Goal: Transaction & Acquisition: Purchase product/service

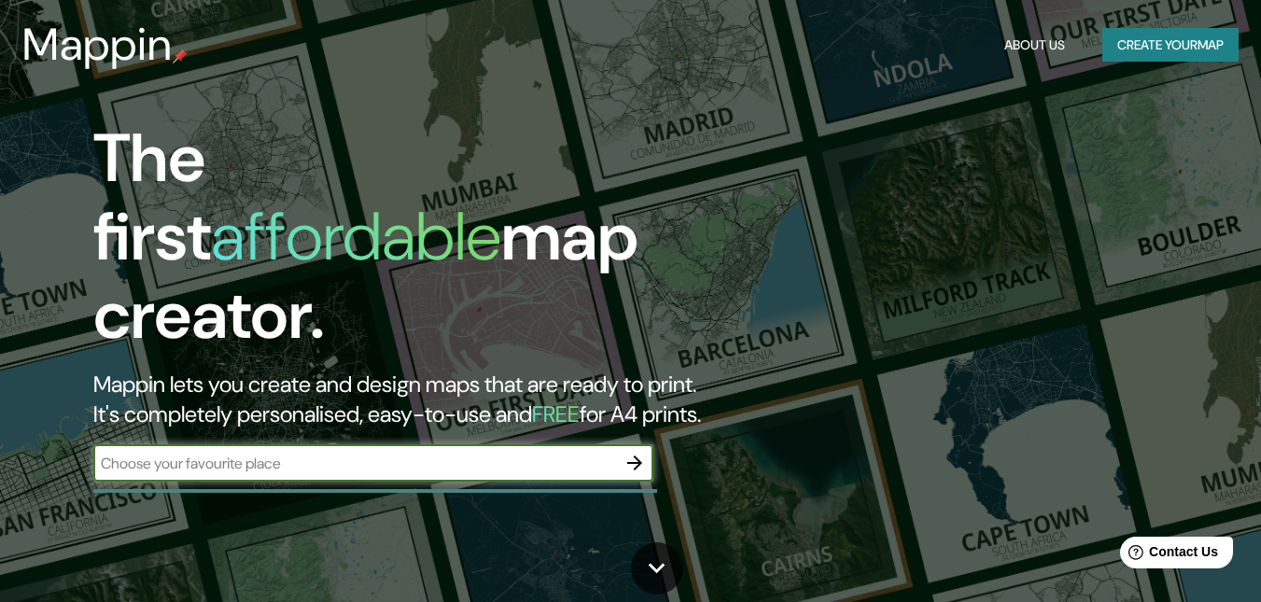
click at [343, 453] on input "text" at bounding box center [354, 463] width 523 height 21
type input "[DATE][PERSON_NAME] de tucuman"
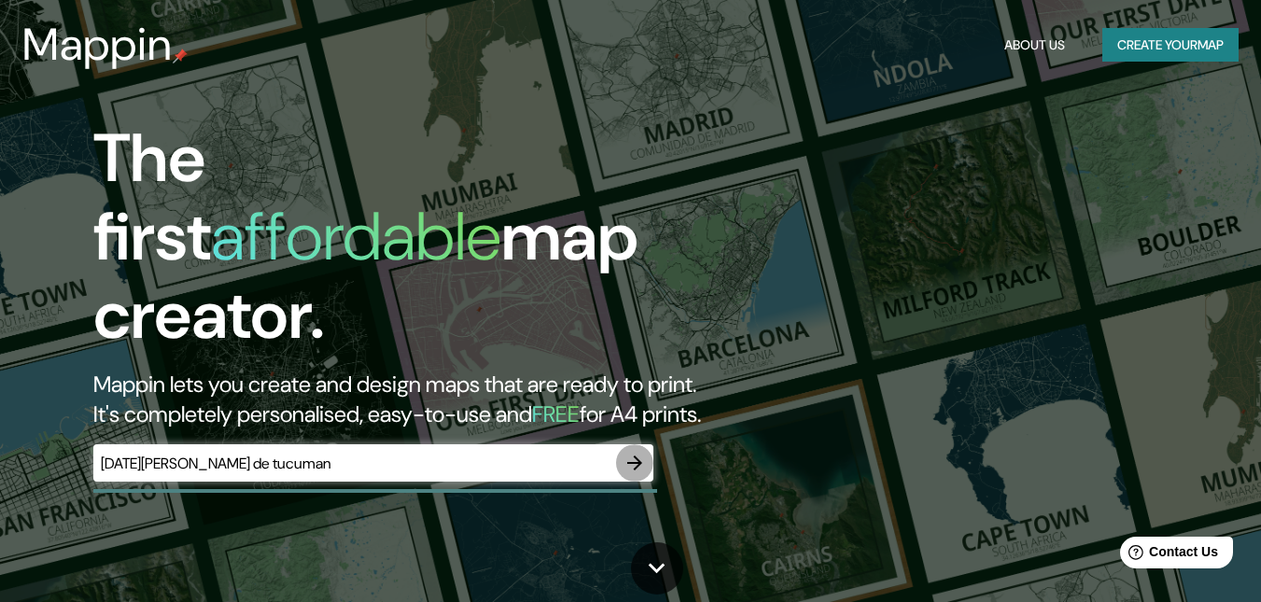
click at [636, 454] on icon "button" at bounding box center [634, 463] width 22 height 22
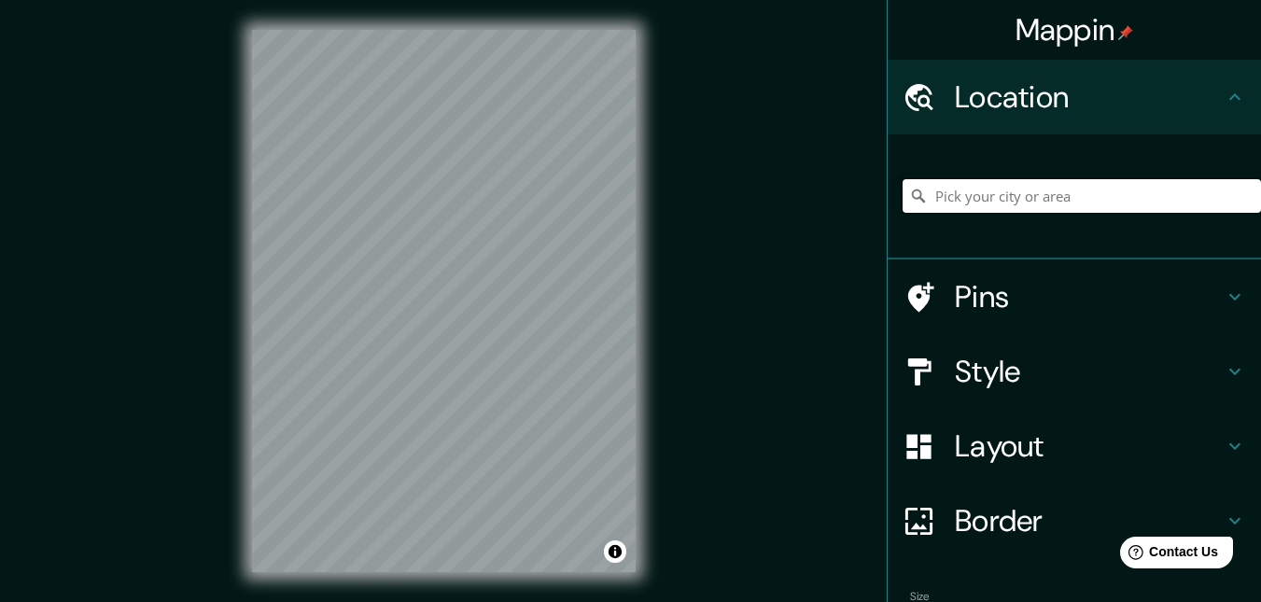
click at [1047, 187] on input "Pick your city or area" at bounding box center [1081, 196] width 358 height 34
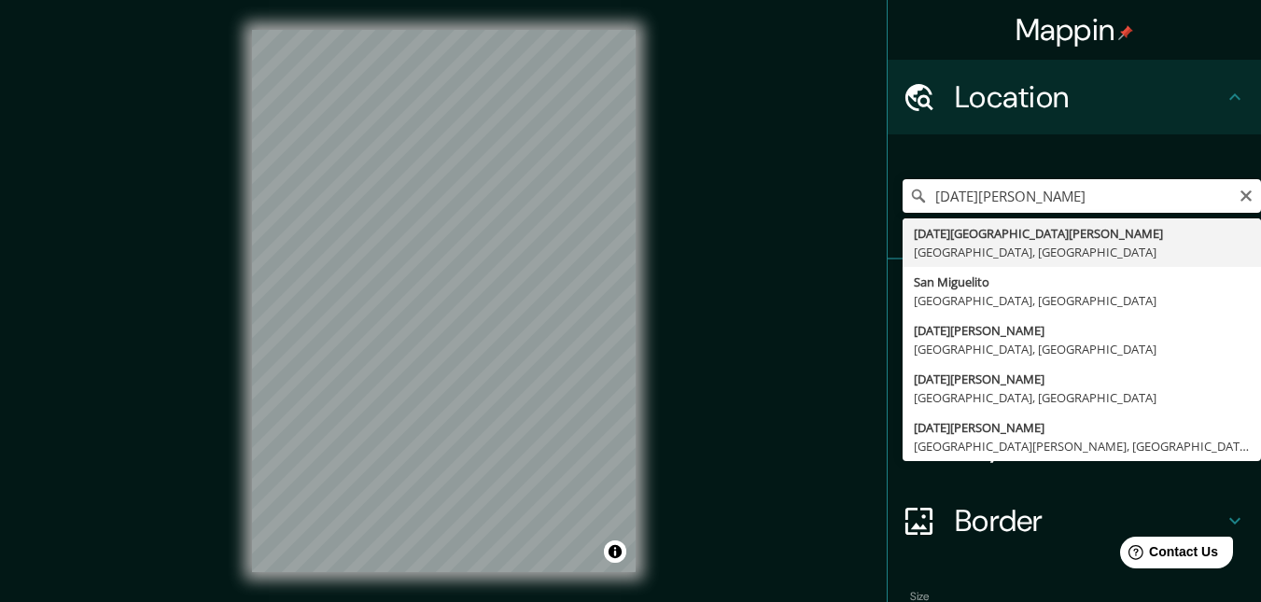
type input "[DATE][GEOGRAPHIC_DATA][PERSON_NAME], [GEOGRAPHIC_DATA], [GEOGRAPHIC_DATA]"
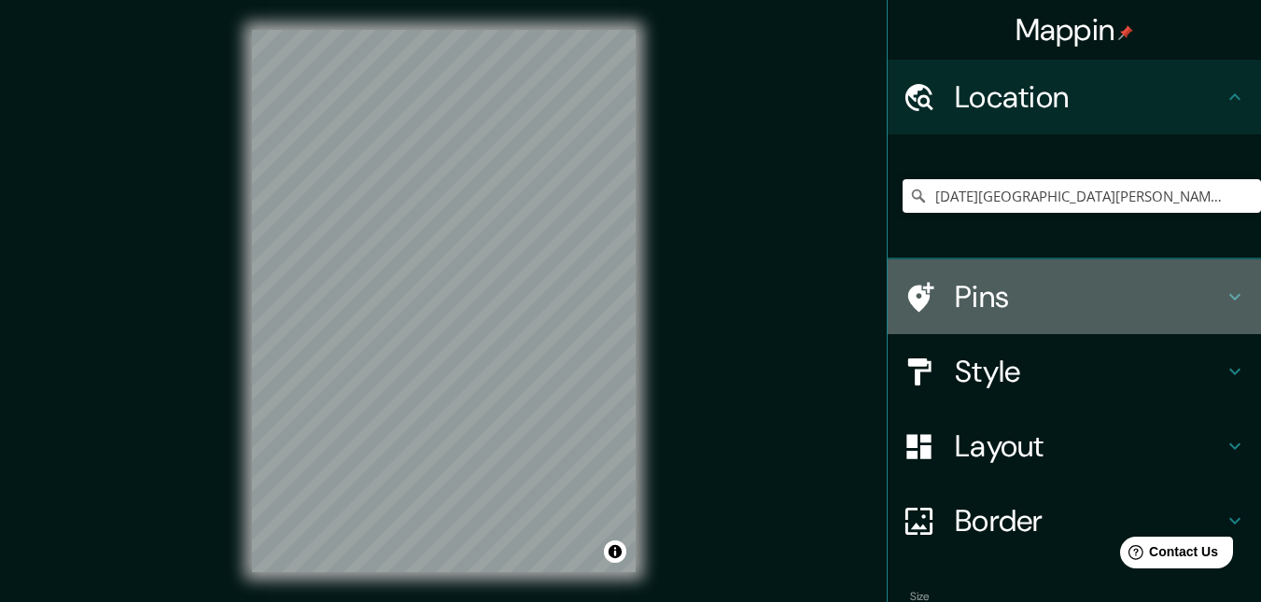
click at [1205, 284] on h4 "Pins" at bounding box center [1089, 296] width 269 height 37
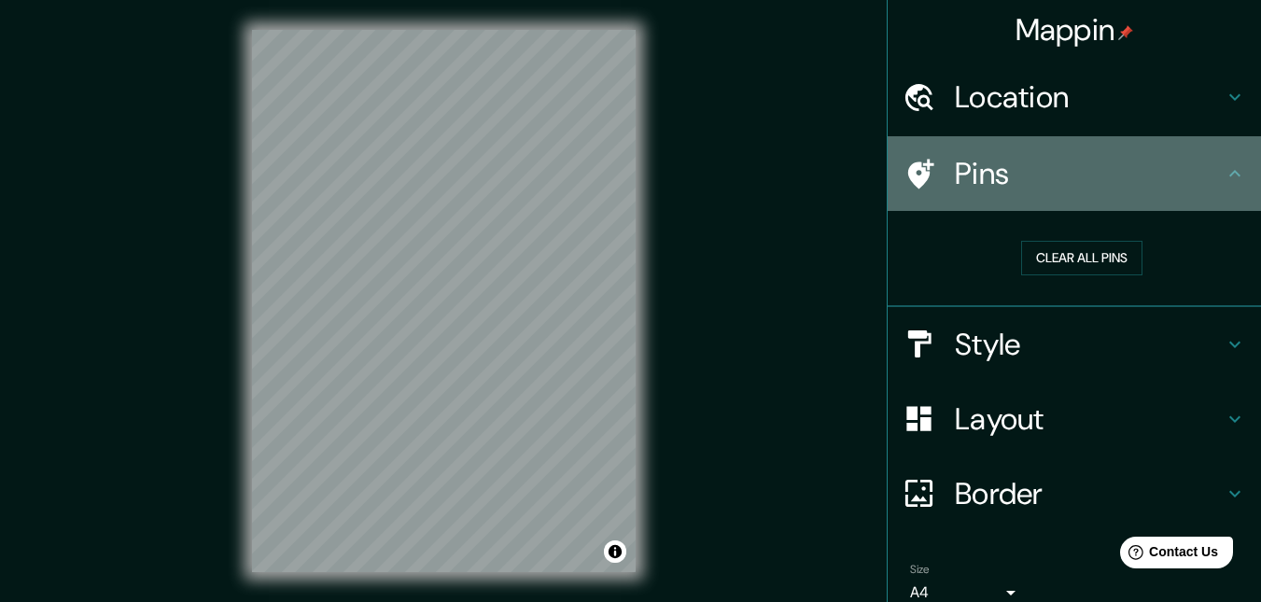
click at [1232, 165] on div "Pins" at bounding box center [1074, 173] width 373 height 75
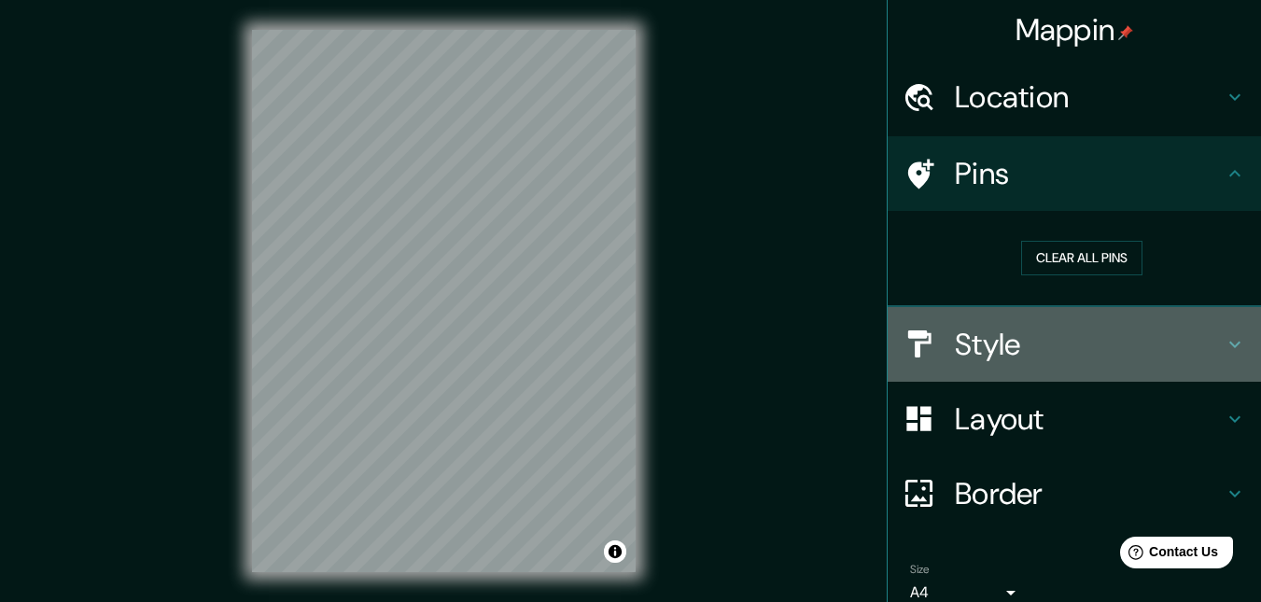
click at [1209, 326] on h4 "Style" at bounding box center [1089, 344] width 269 height 37
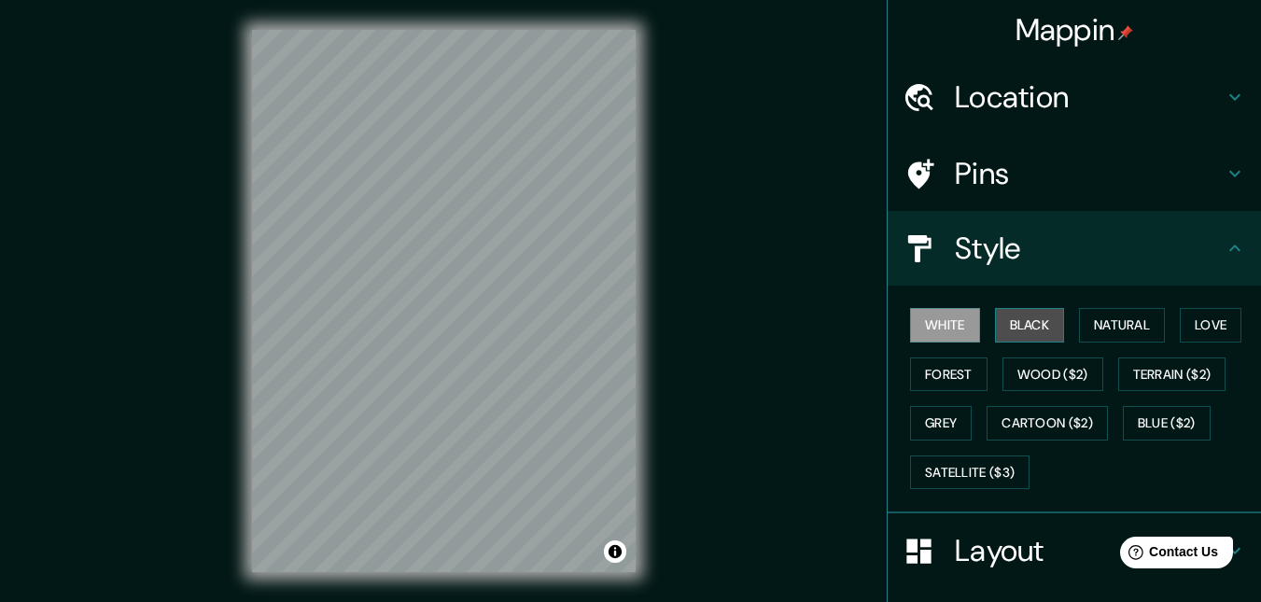
click at [1013, 325] on button "Black" at bounding box center [1030, 325] width 70 height 35
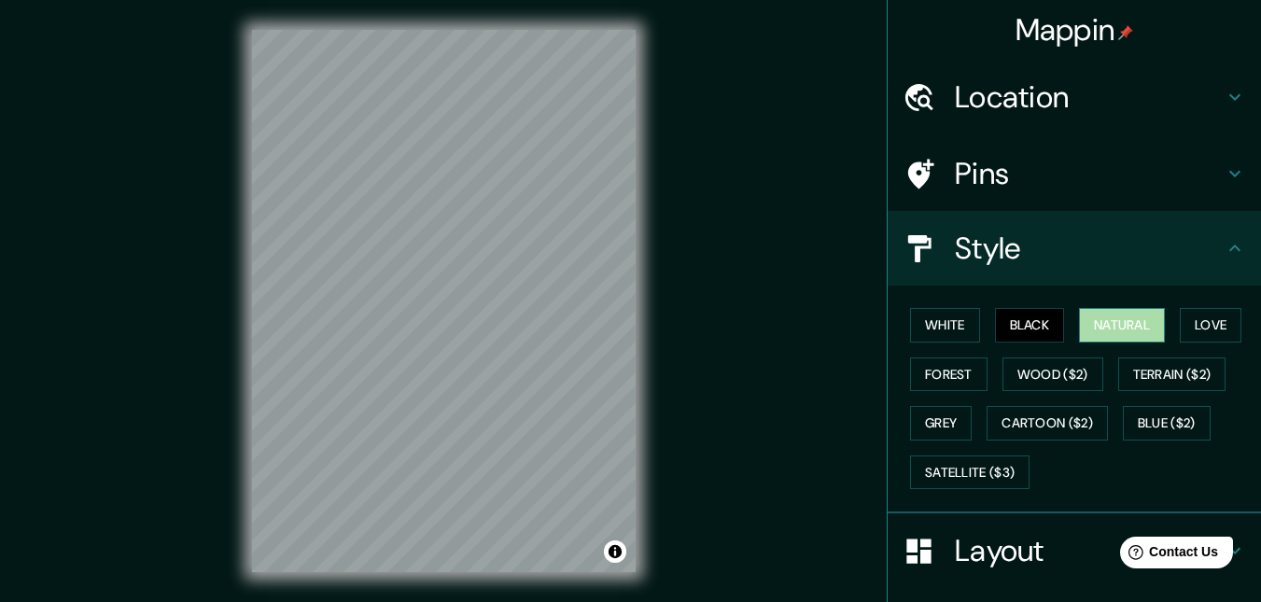
click at [1099, 328] on button "Natural" at bounding box center [1122, 325] width 86 height 35
click at [1171, 310] on div "White Black Natural Love Forest Wood ($2) Terrain ($2) Grey Cartoon ($2) Blue (…" at bounding box center [1081, 399] width 358 height 196
click at [1194, 315] on button "Love" at bounding box center [1211, 325] width 62 height 35
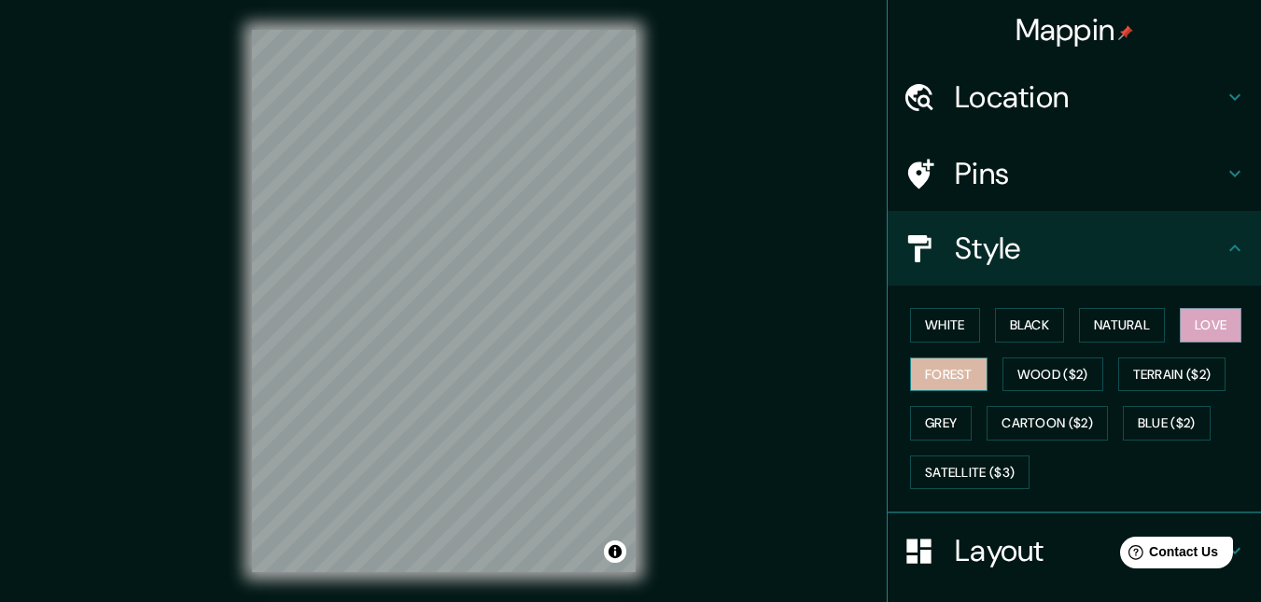
click at [921, 375] on button "Forest" at bounding box center [948, 374] width 77 height 35
click at [921, 433] on button "Grey" at bounding box center [941, 423] width 62 height 35
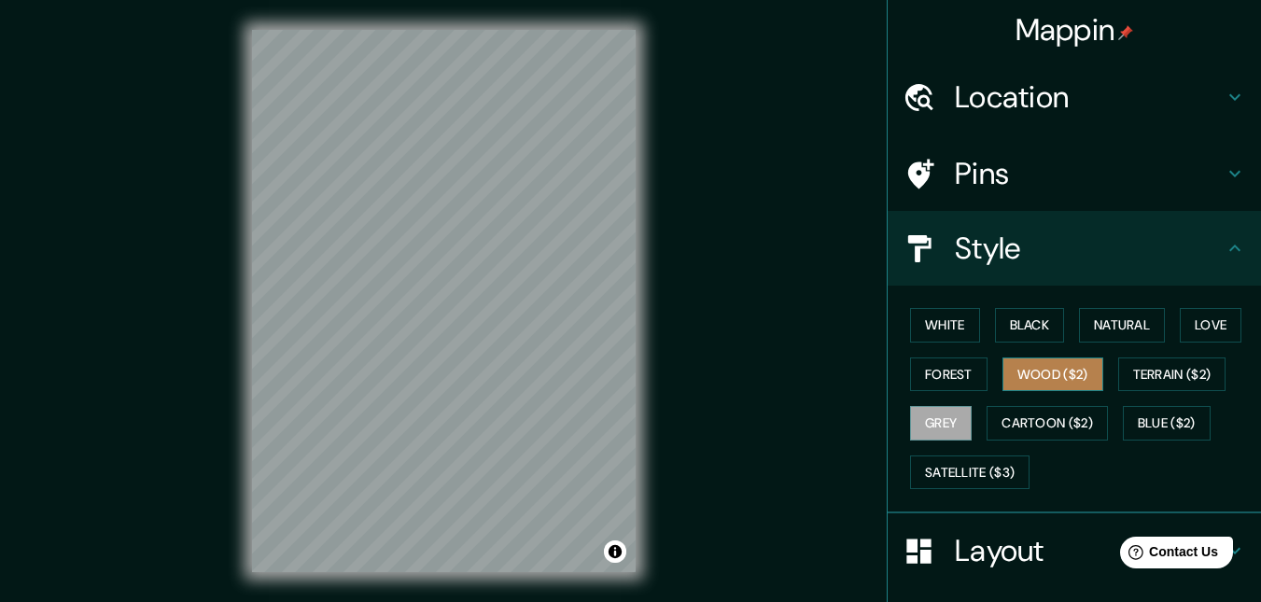
click at [1036, 372] on button "Wood ($2)" at bounding box center [1052, 374] width 101 height 35
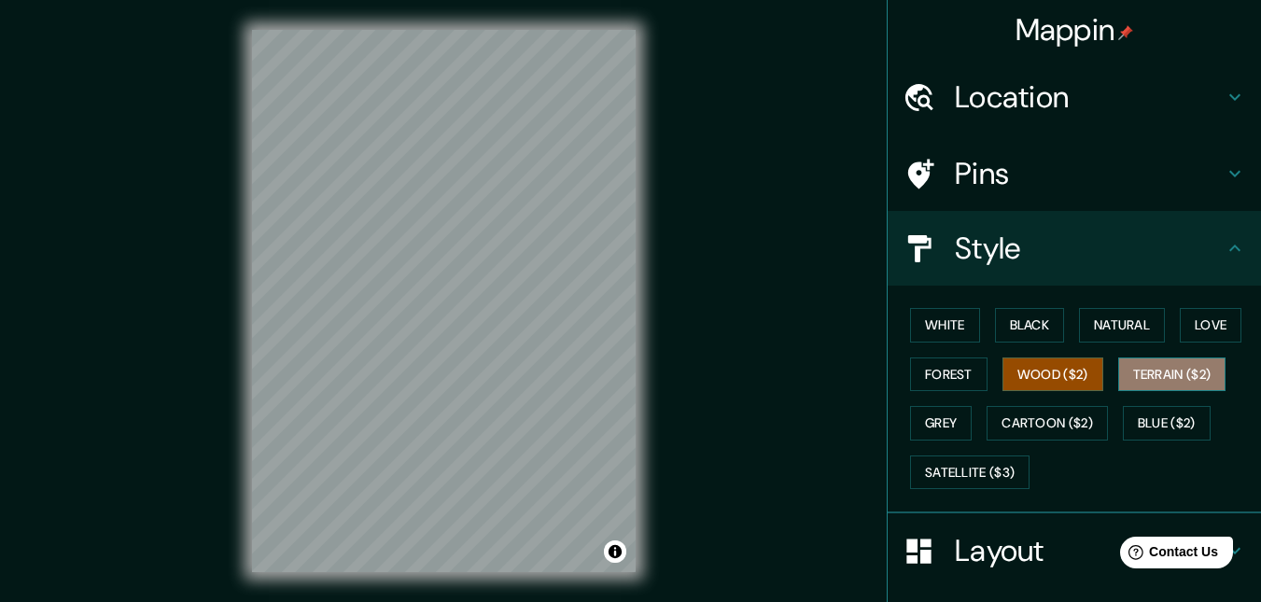
click at [1151, 364] on button "Terrain ($2)" at bounding box center [1172, 374] width 108 height 35
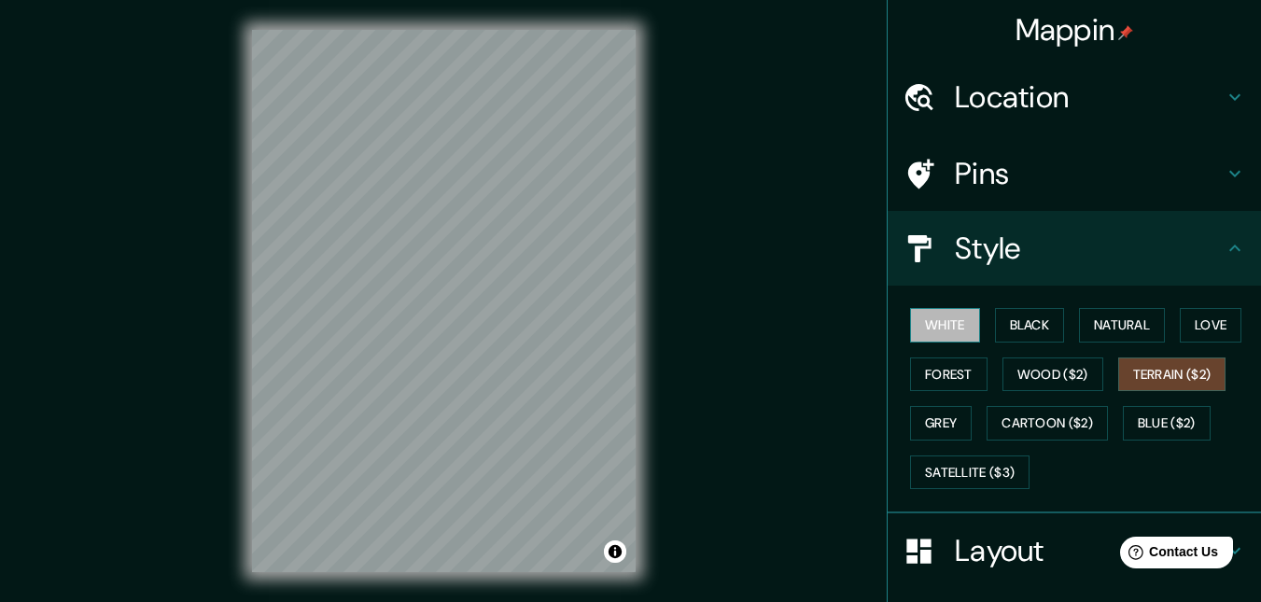
click at [936, 311] on button "White" at bounding box center [945, 325] width 70 height 35
click at [972, 315] on div "White Black Natural Love Forest Wood ($2) Terrain ($2) Grey Cartoon ($2) Blue (…" at bounding box center [1081, 399] width 358 height 196
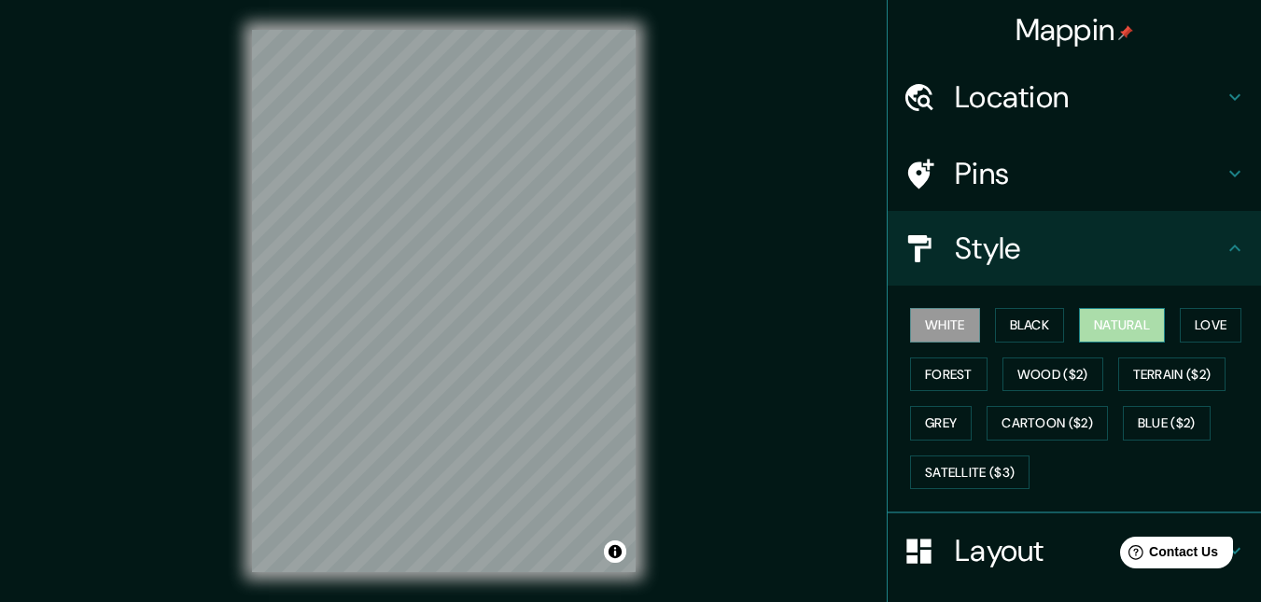
click at [1117, 322] on button "Natural" at bounding box center [1122, 325] width 86 height 35
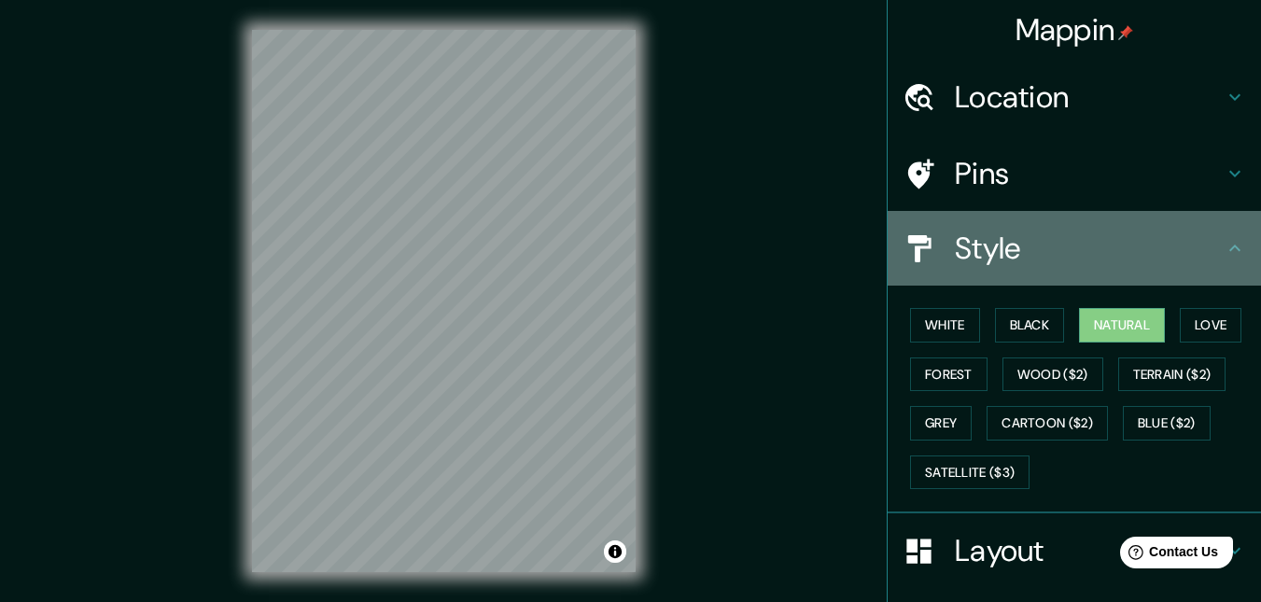
click at [1223, 252] on icon at bounding box center [1234, 248] width 22 height 22
click at [1223, 247] on icon at bounding box center [1234, 248] width 22 height 22
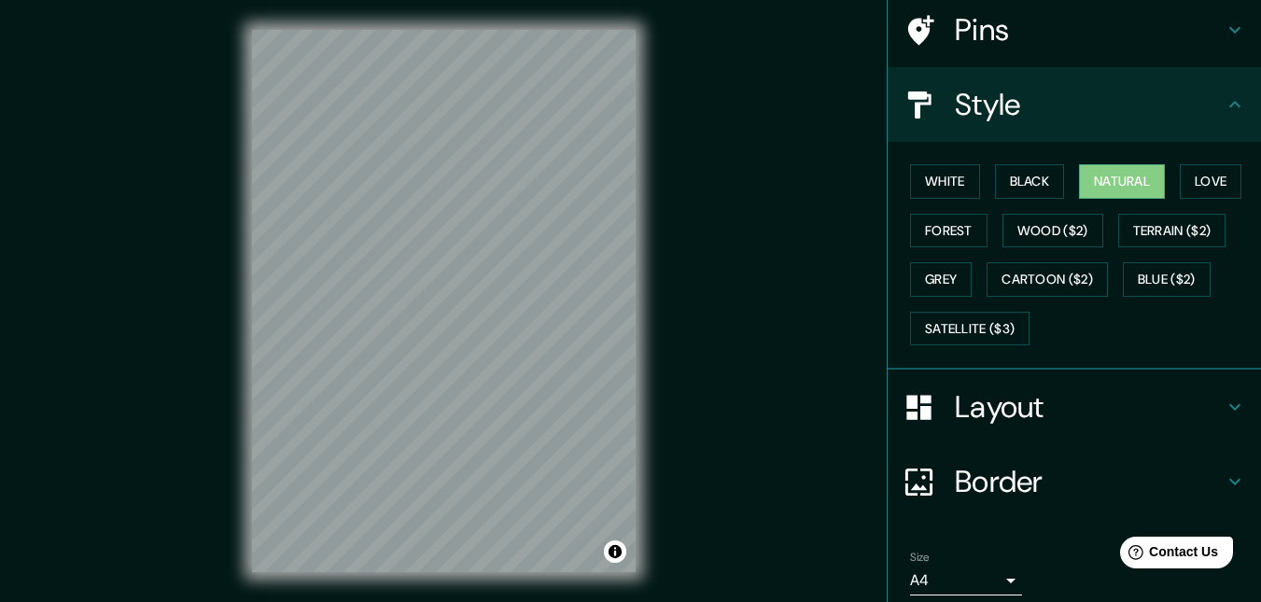
scroll to position [148, 0]
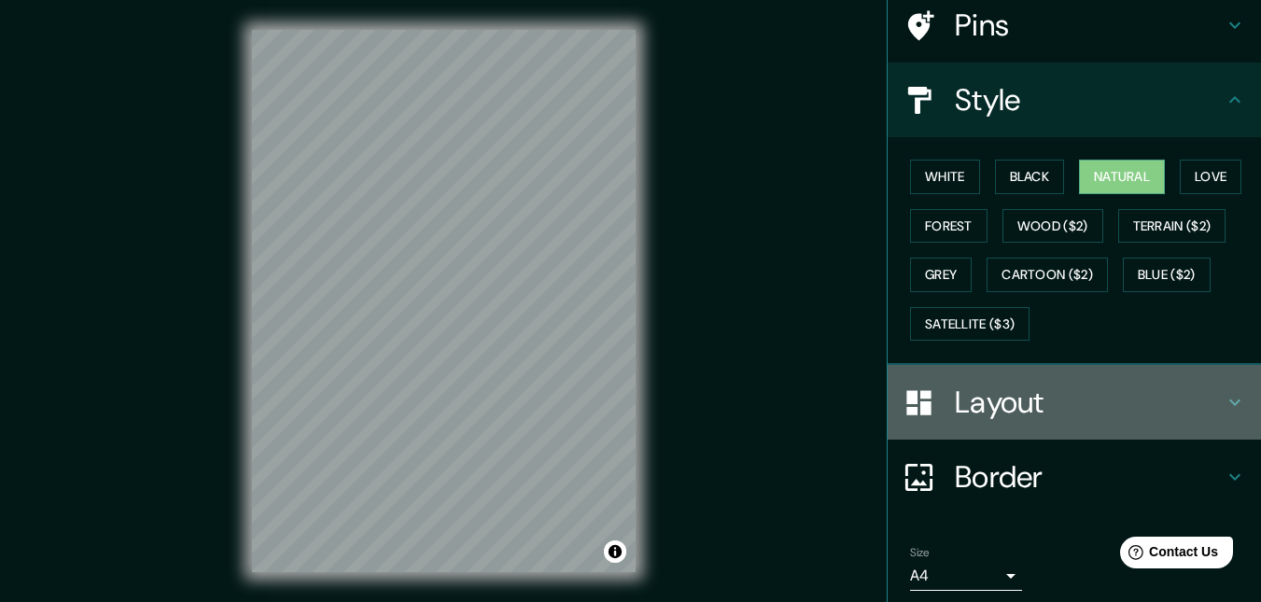
click at [972, 402] on h4 "Layout" at bounding box center [1089, 402] width 269 height 37
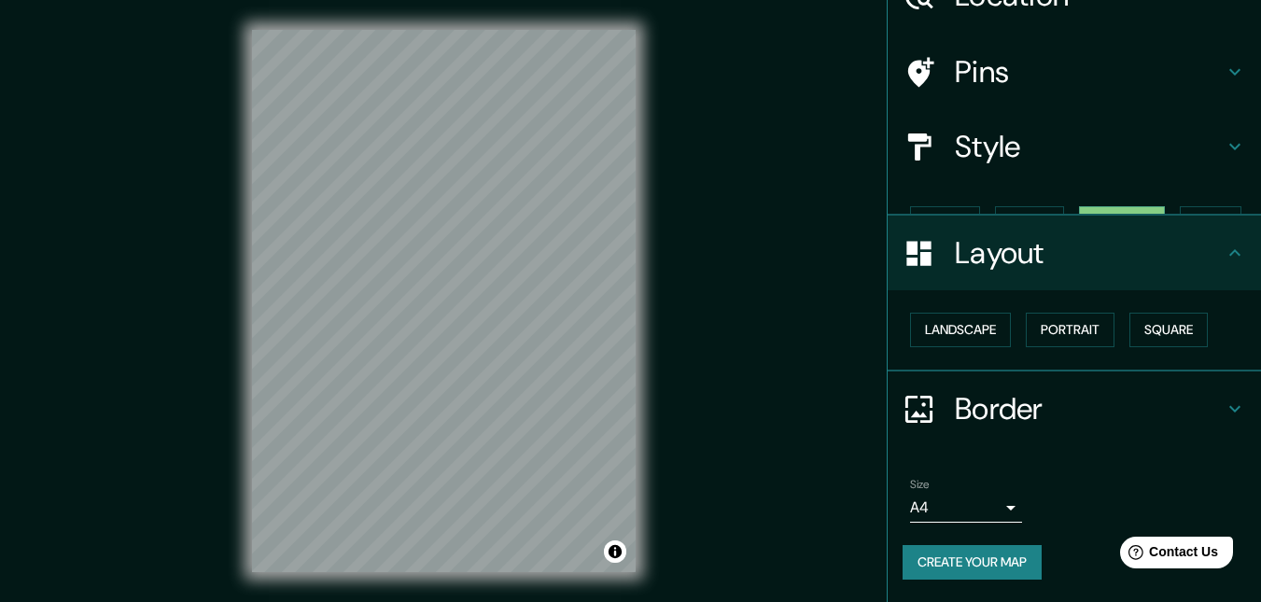
scroll to position [69, 0]
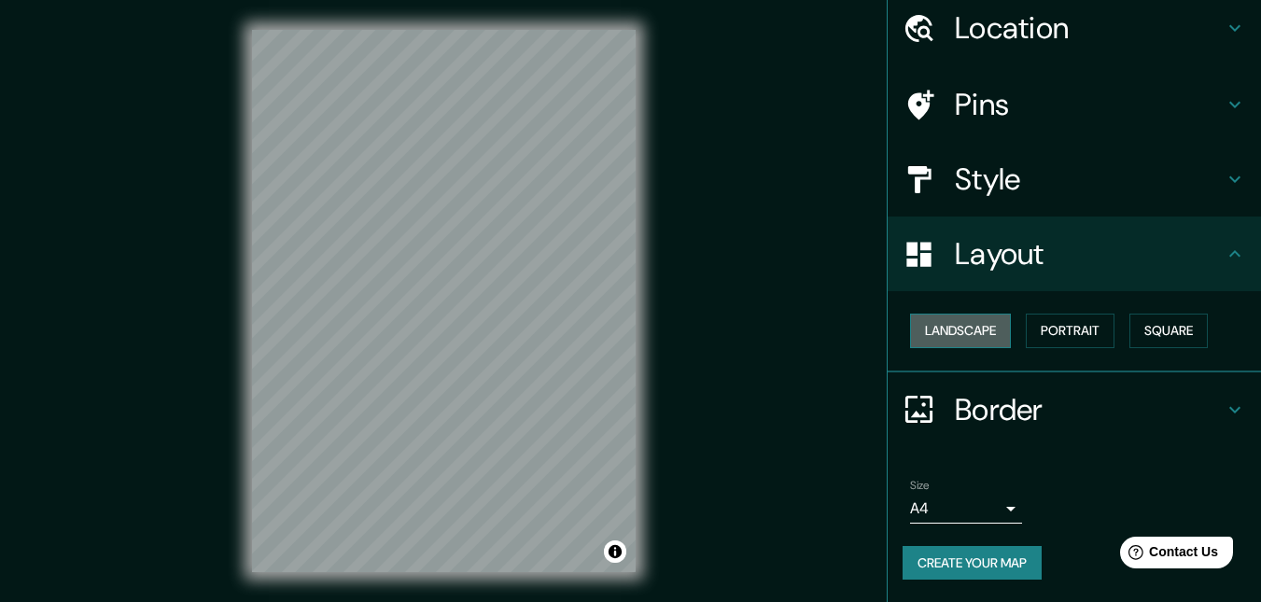
click at [944, 344] on button "Landscape" at bounding box center [960, 331] width 101 height 35
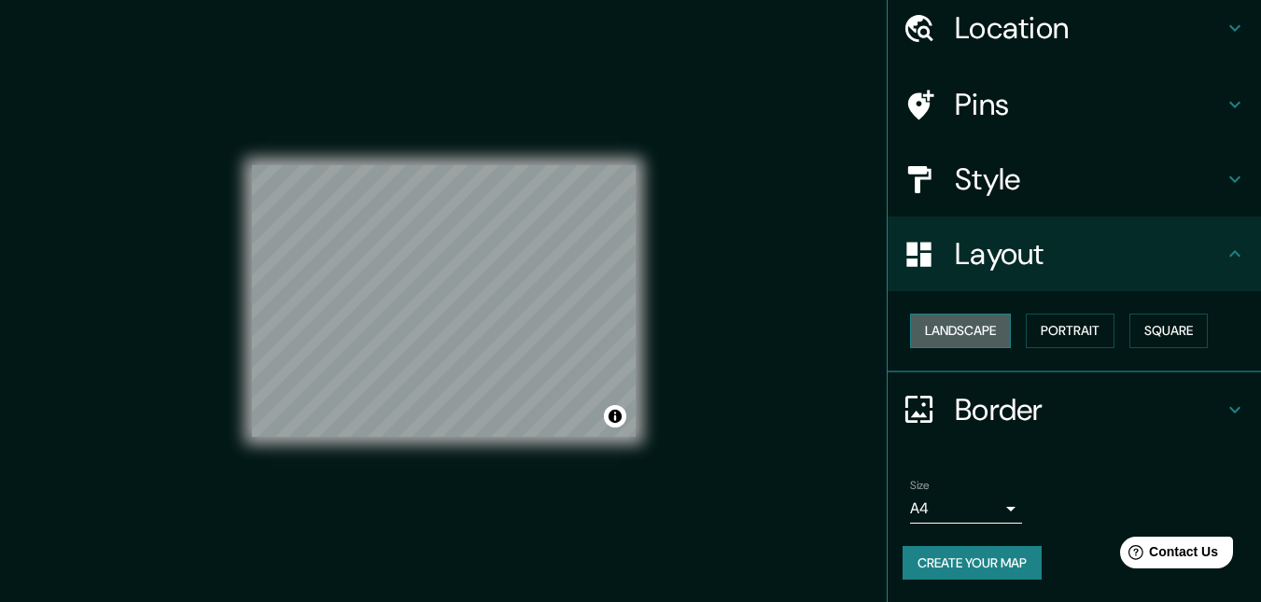
click at [944, 344] on button "Landscape" at bounding box center [960, 331] width 101 height 35
click at [1063, 318] on button "Portrait" at bounding box center [1070, 331] width 89 height 35
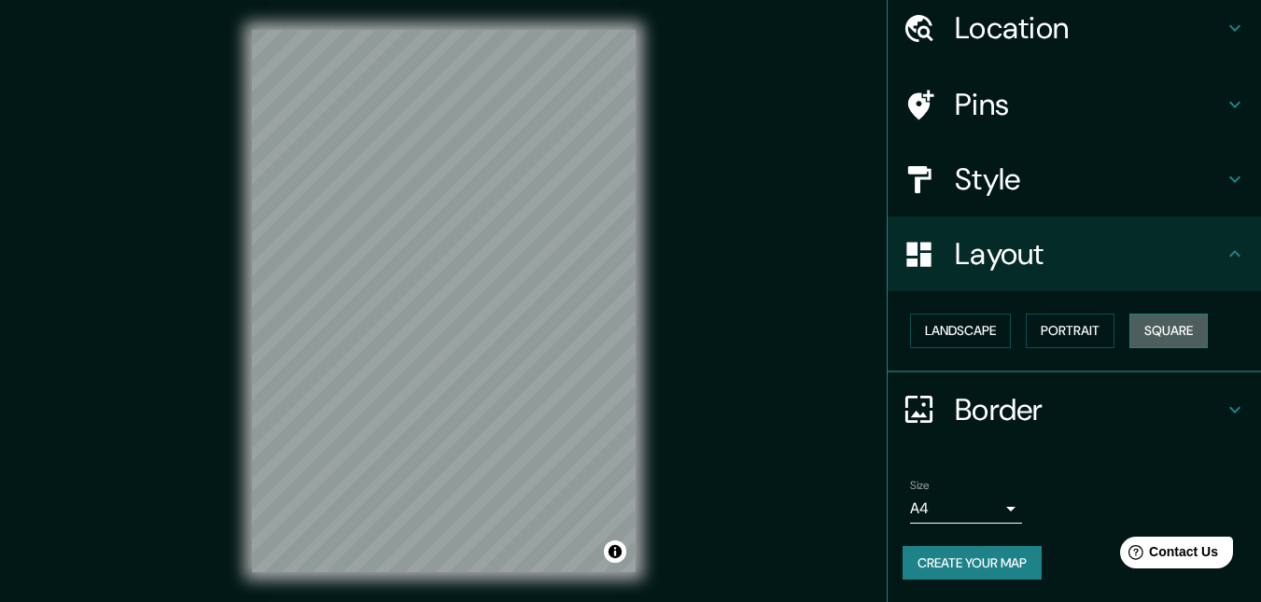
click at [1145, 316] on button "Square" at bounding box center [1168, 331] width 78 height 35
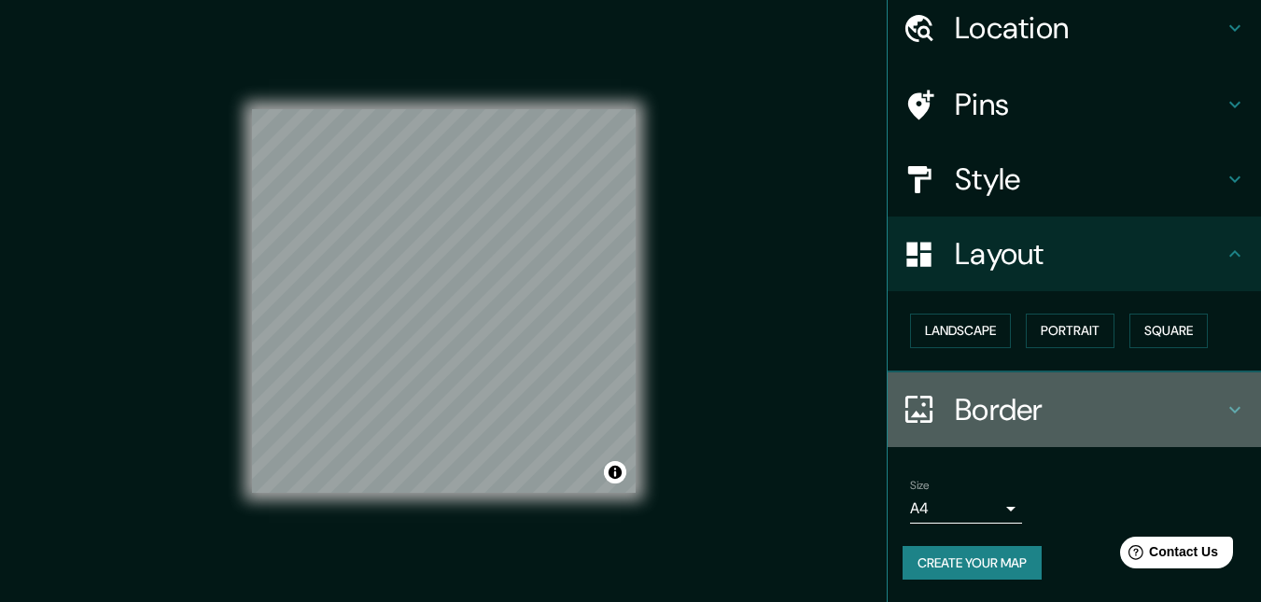
click at [985, 438] on div "Border" at bounding box center [1074, 409] width 373 height 75
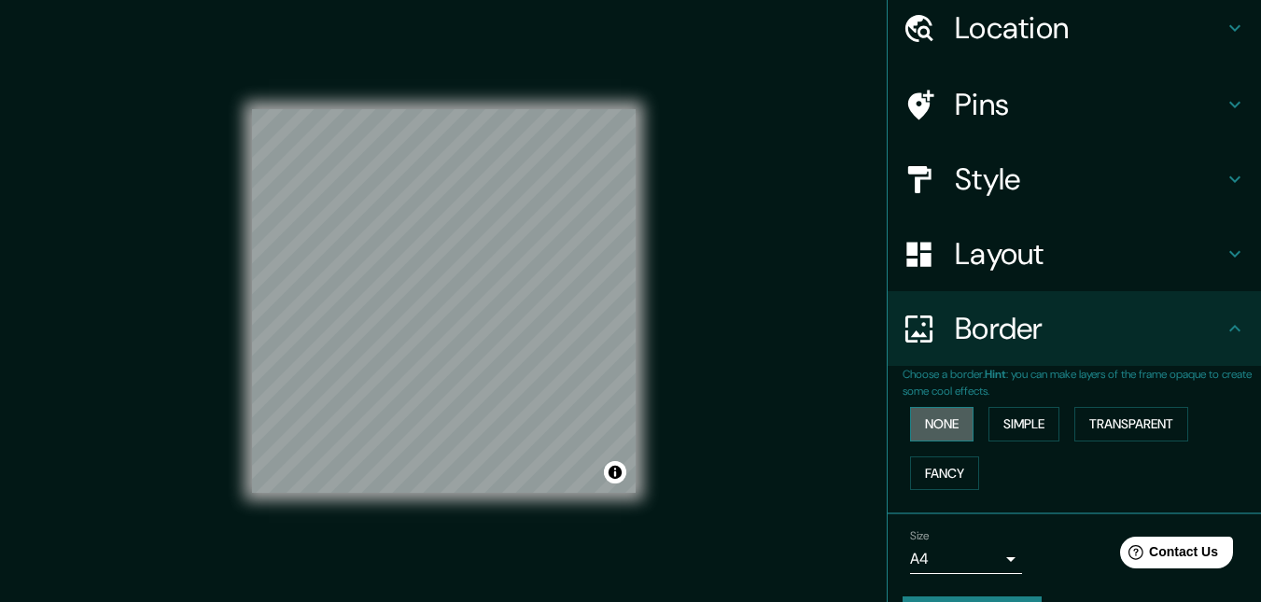
click at [930, 422] on button "None" at bounding box center [941, 424] width 63 height 35
click at [988, 413] on button "Simple" at bounding box center [1023, 424] width 71 height 35
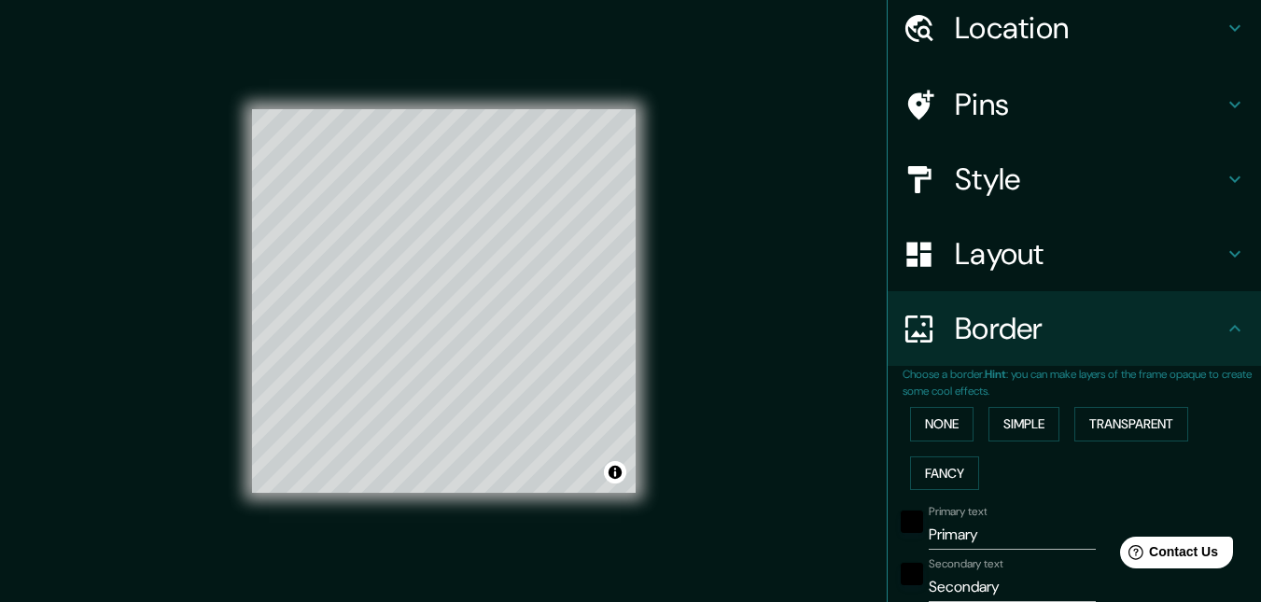
click at [1153, 399] on div "None Simple Transparent Fancy" at bounding box center [1081, 448] width 358 height 98
click at [1141, 422] on button "Transparent" at bounding box center [1131, 424] width 114 height 35
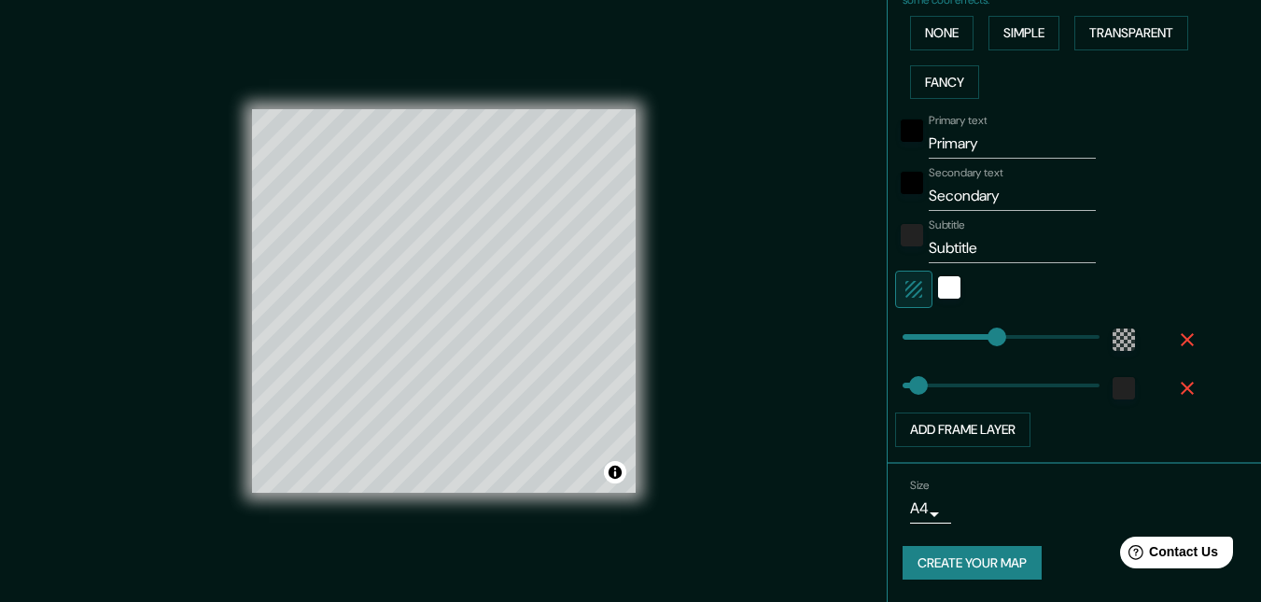
scroll to position [0, 0]
